Goal: Task Accomplishment & Management: Use online tool/utility

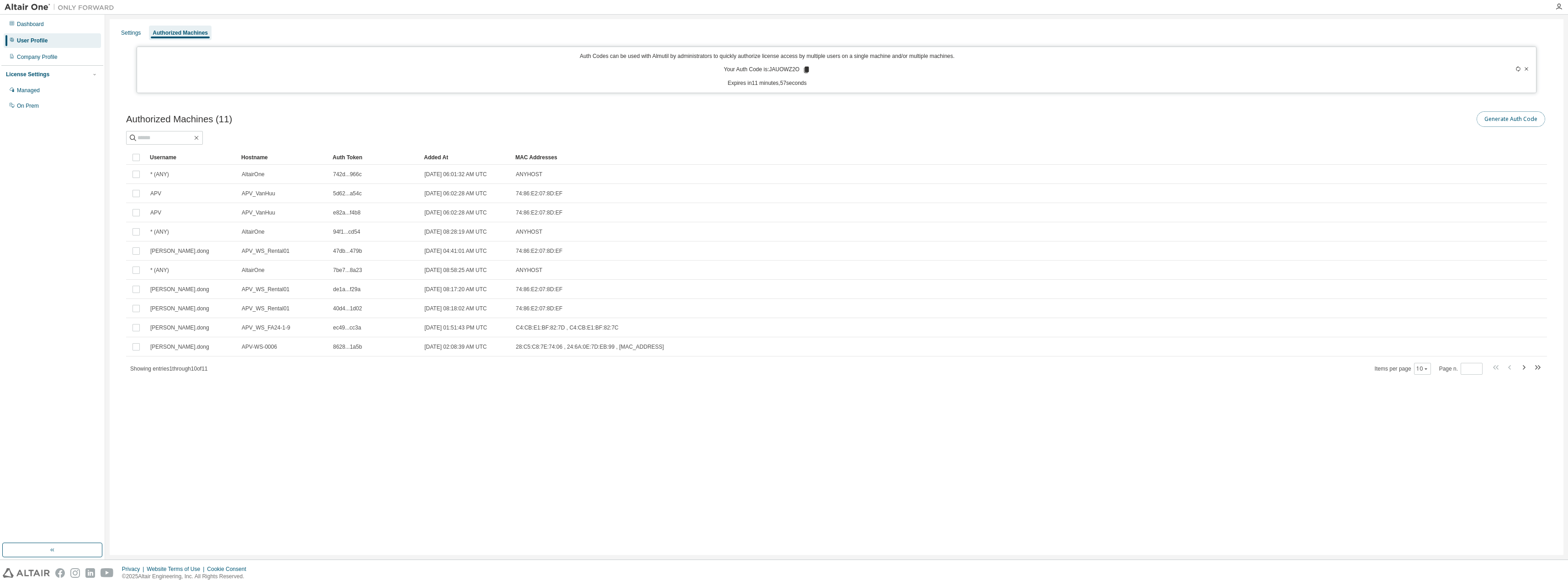
click at [1494, 118] on button "Generate Auth Code" at bounding box center [1510, 119] width 68 height 16
click at [1527, 69] on icon at bounding box center [1526, 69] width 3 height 3
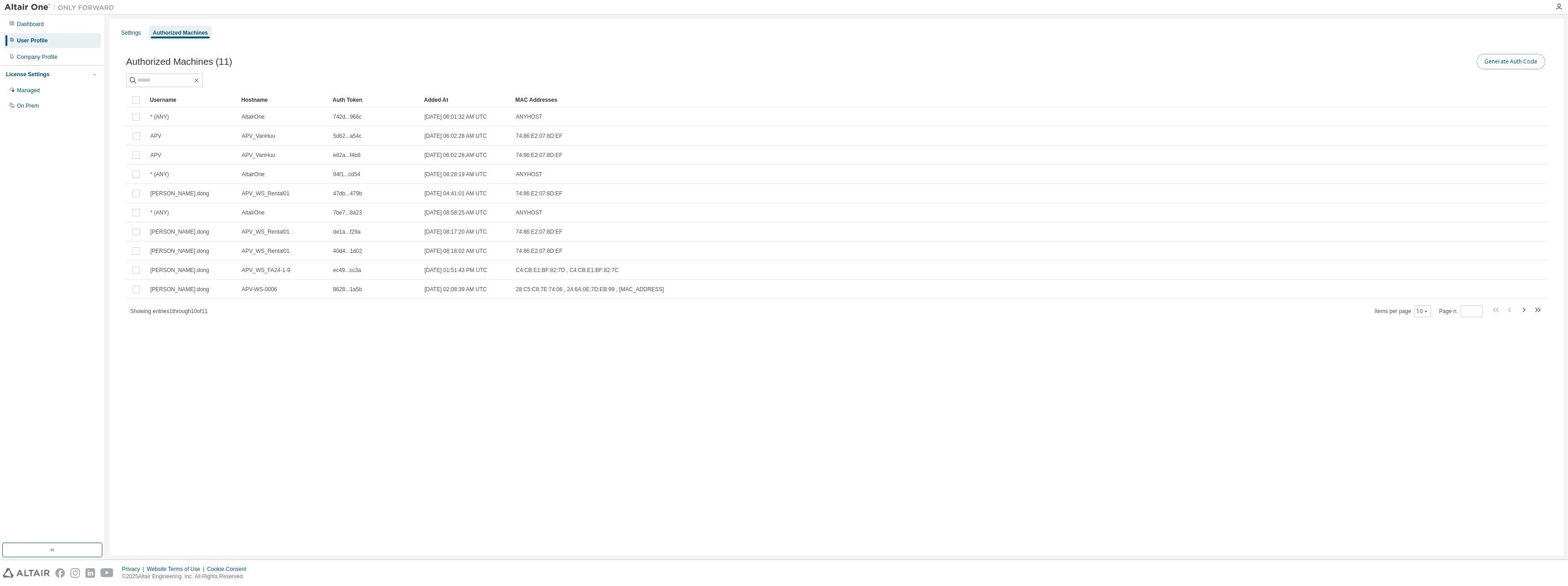
click at [1495, 61] on button "Generate Auth Code" at bounding box center [1510, 61] width 68 height 16
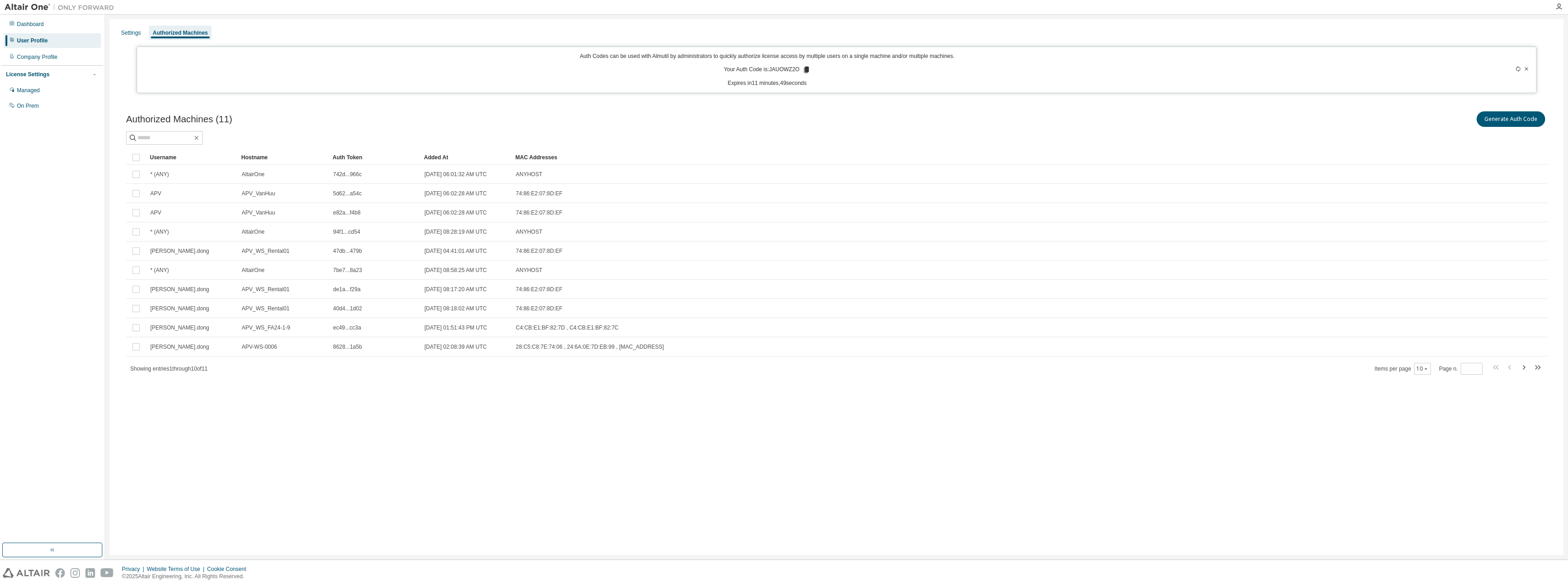
click at [1519, 68] on icon at bounding box center [1518, 69] width 5 height 5
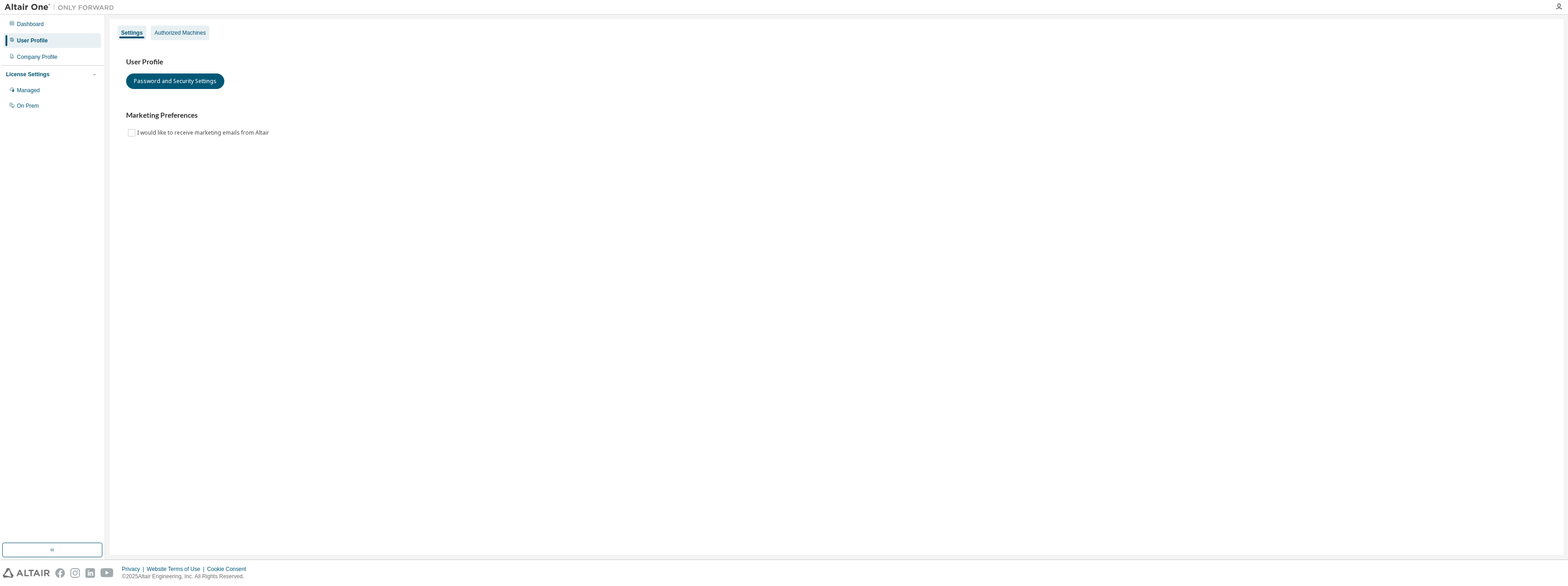
click at [188, 29] on div "Authorized Machines" at bounding box center [180, 33] width 51 height 7
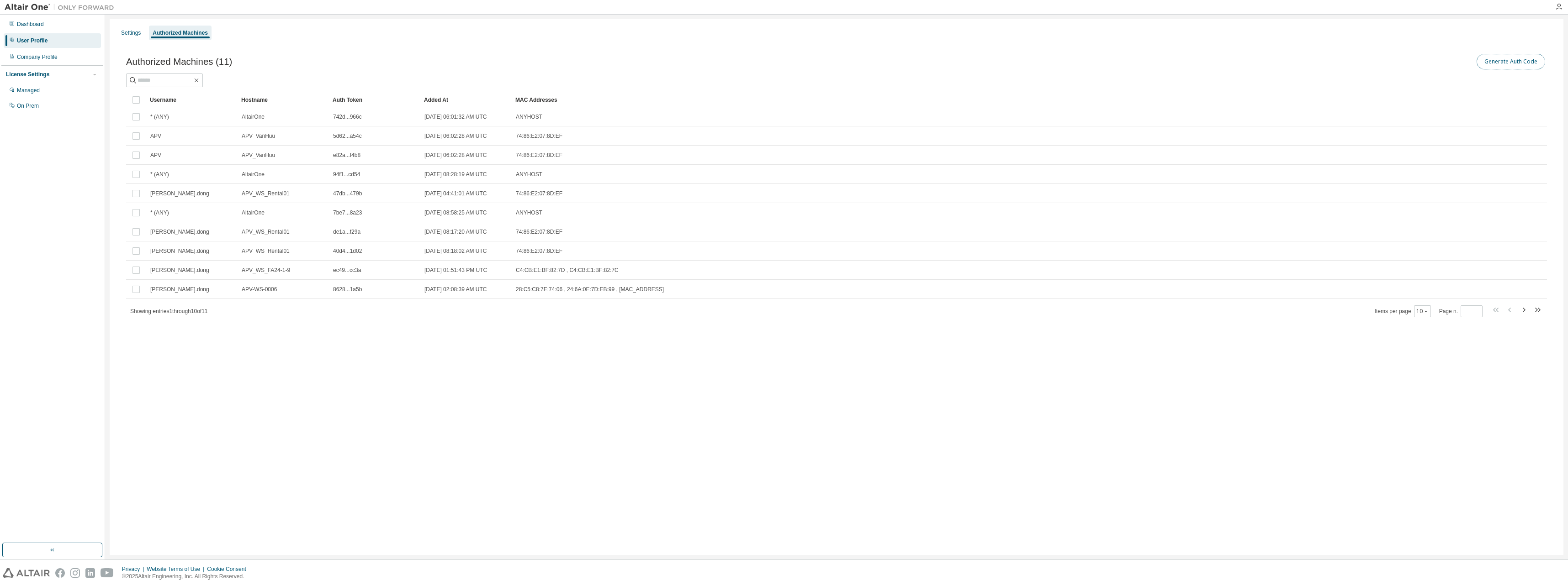
click at [1515, 64] on button "Generate Auth Code" at bounding box center [1510, 61] width 68 height 16
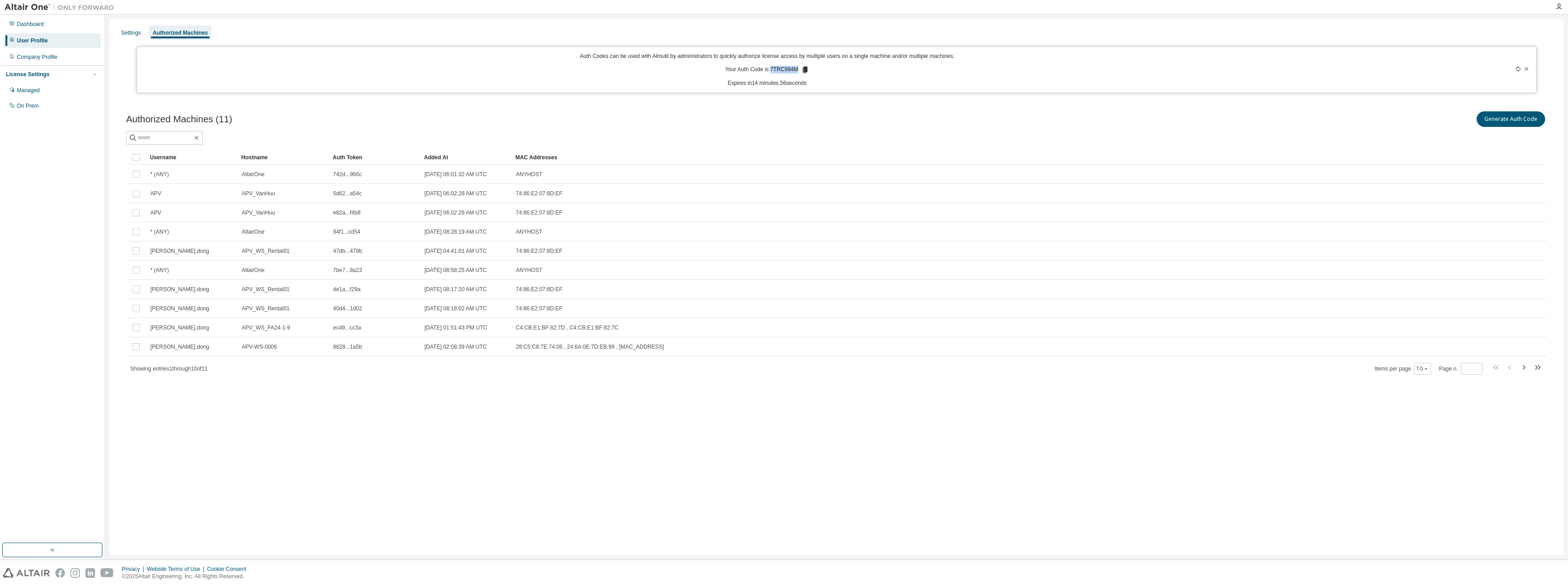
drag, startPoint x: 772, startPoint y: 69, endPoint x: 798, endPoint y: 70, distance: 26.0
click at [798, 70] on p "Your Auth Code is: 7TRC994M" at bounding box center [767, 70] width 84 height 9
click at [803, 69] on icon at bounding box center [806, 69] width 5 height 6
click at [848, 75] on div "Auth Codes can be used with Almutil by administrators to quickly authorize lice…" at bounding box center [767, 70] width 1249 height 35
click at [805, 70] on icon at bounding box center [806, 69] width 5 height 6
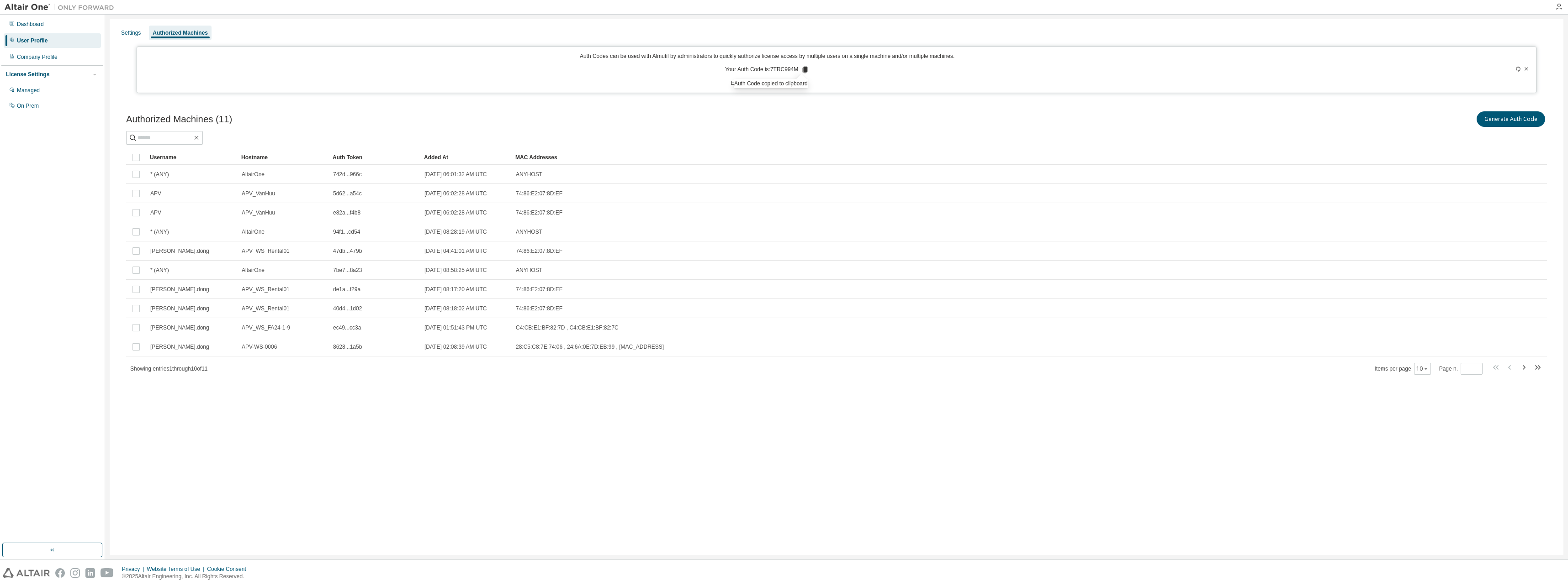
click at [893, 75] on div "Auth Codes can be used with Almutil by administrators to quickly authorize lice…" at bounding box center [767, 70] width 1249 height 35
